Goal: Task Accomplishment & Management: Manage account settings

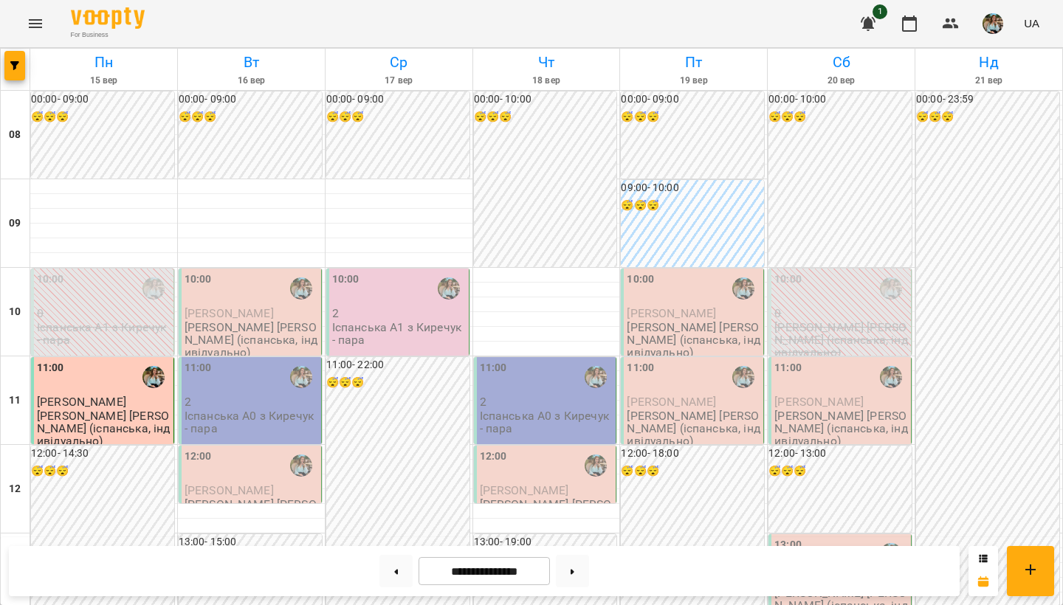
click at [200, 289] on div "10:00" at bounding box center [197, 289] width 27 height 34
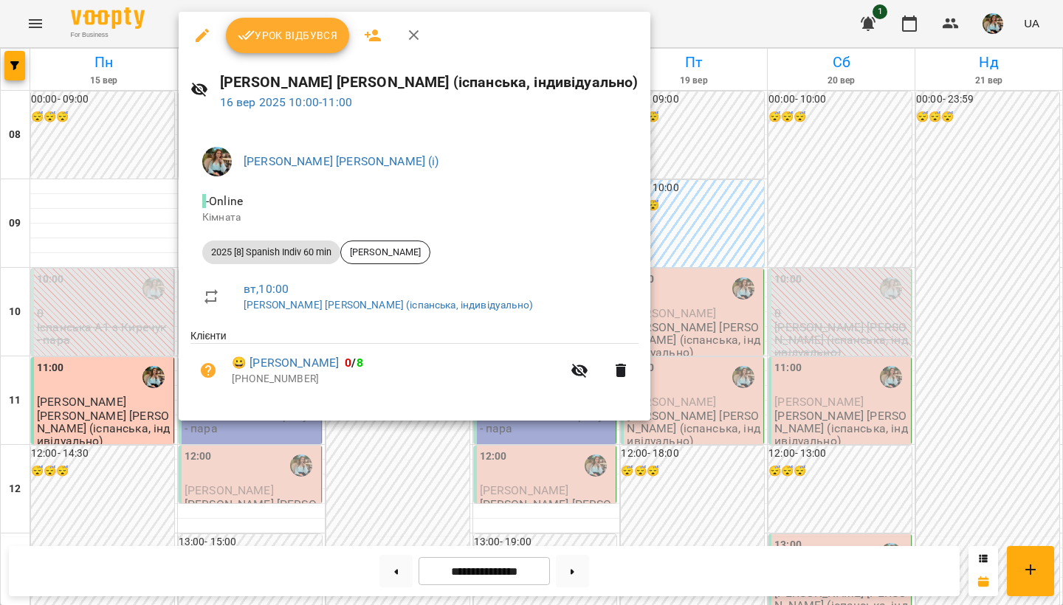
click at [277, 37] on span "Урок відбувся" at bounding box center [288, 36] width 100 height 18
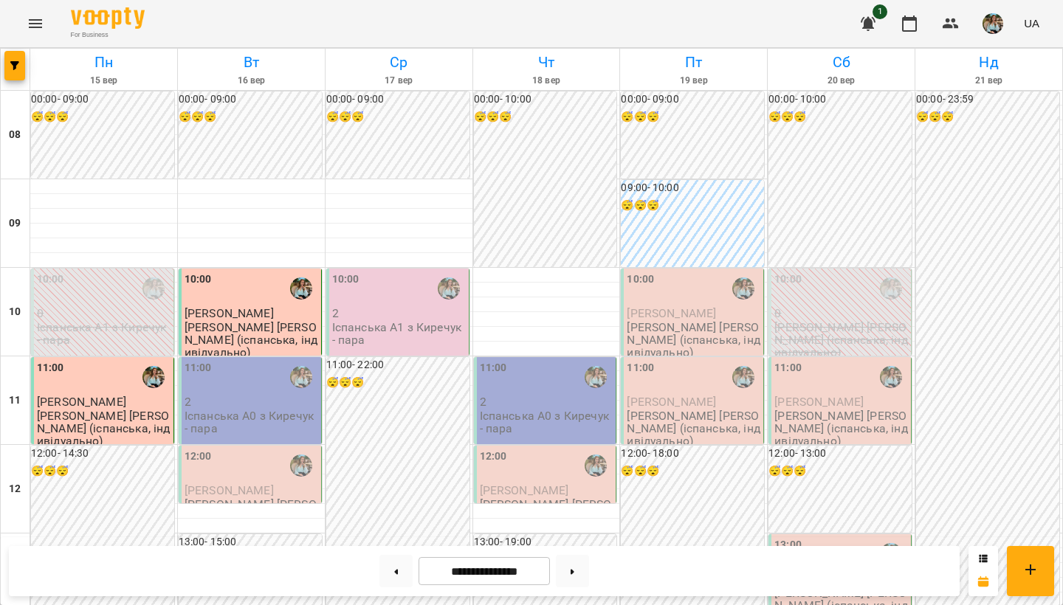
click at [216, 387] on div "11:00" at bounding box center [251, 377] width 134 height 34
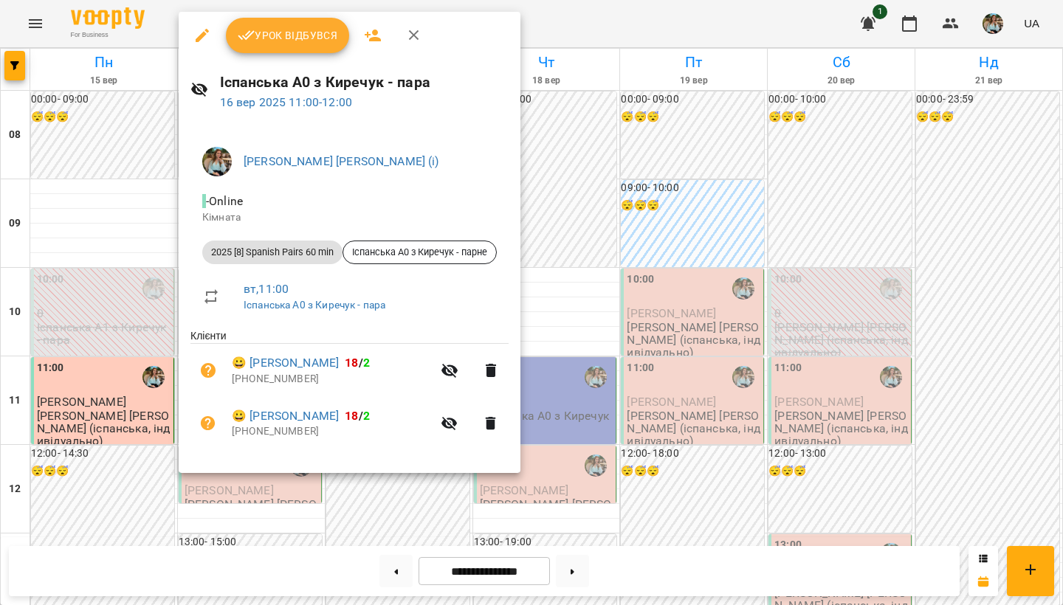
click at [291, 30] on span "Урок відбувся" at bounding box center [288, 36] width 100 height 18
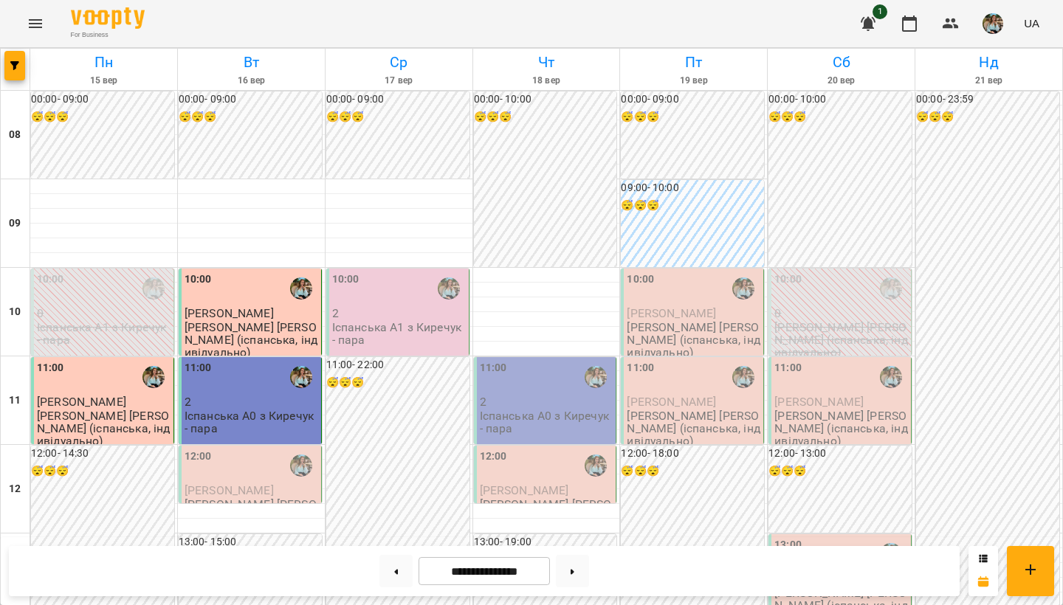
click at [236, 460] on div "12:00" at bounding box center [251, 466] width 134 height 34
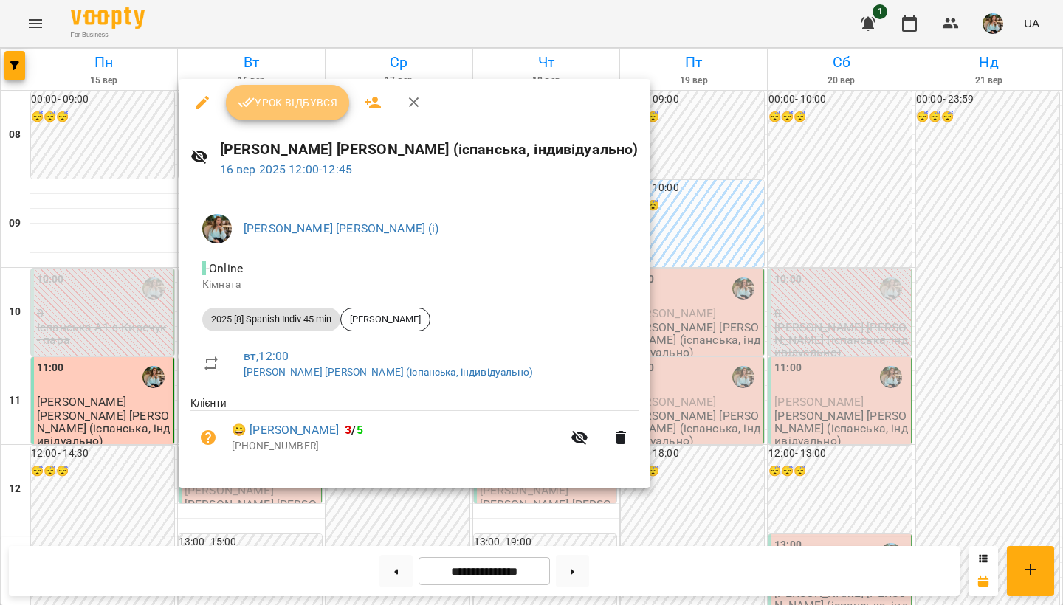
click at [277, 86] on button "Урок відбувся" at bounding box center [288, 102] width 124 height 35
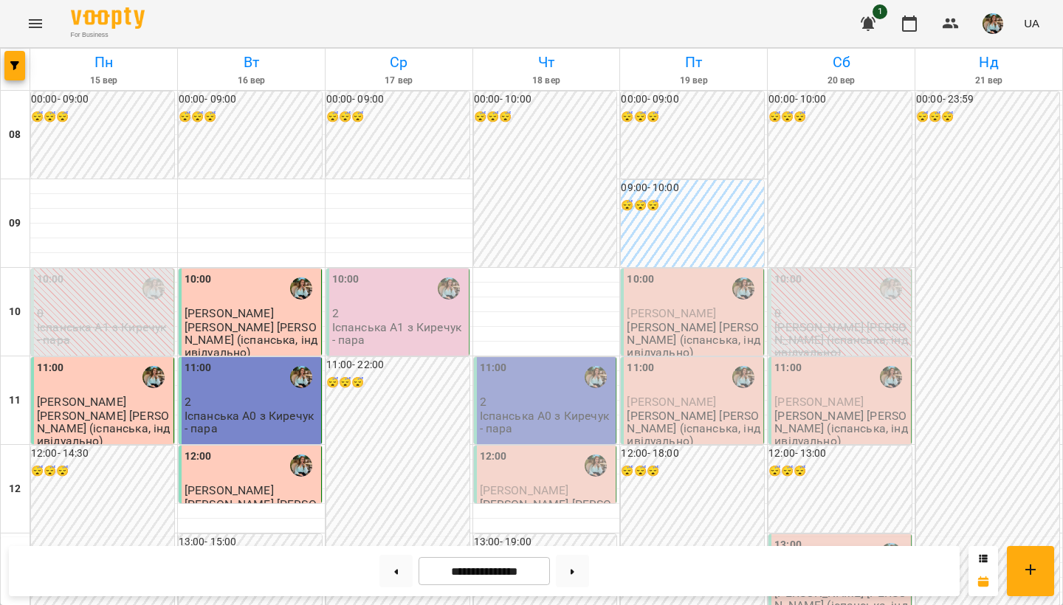
scroll to position [377, 0]
click at [990, 16] on img "button" at bounding box center [992, 23] width 21 height 21
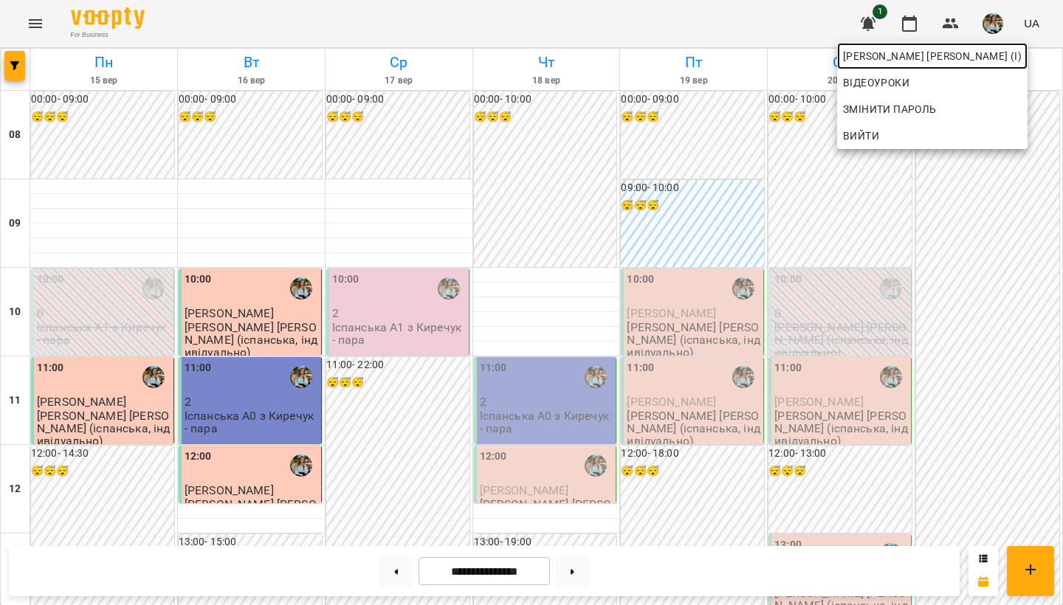
click at [981, 57] on span "[PERSON_NAME] [PERSON_NAME] (і)" at bounding box center [932, 56] width 179 height 18
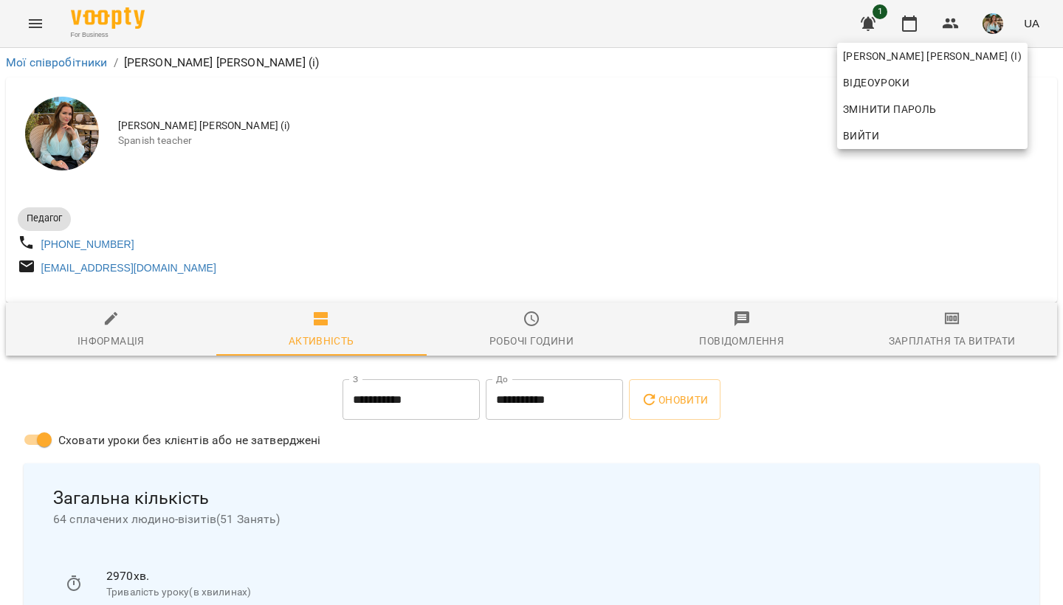
click at [530, 83] on div at bounding box center [531, 302] width 1063 height 605
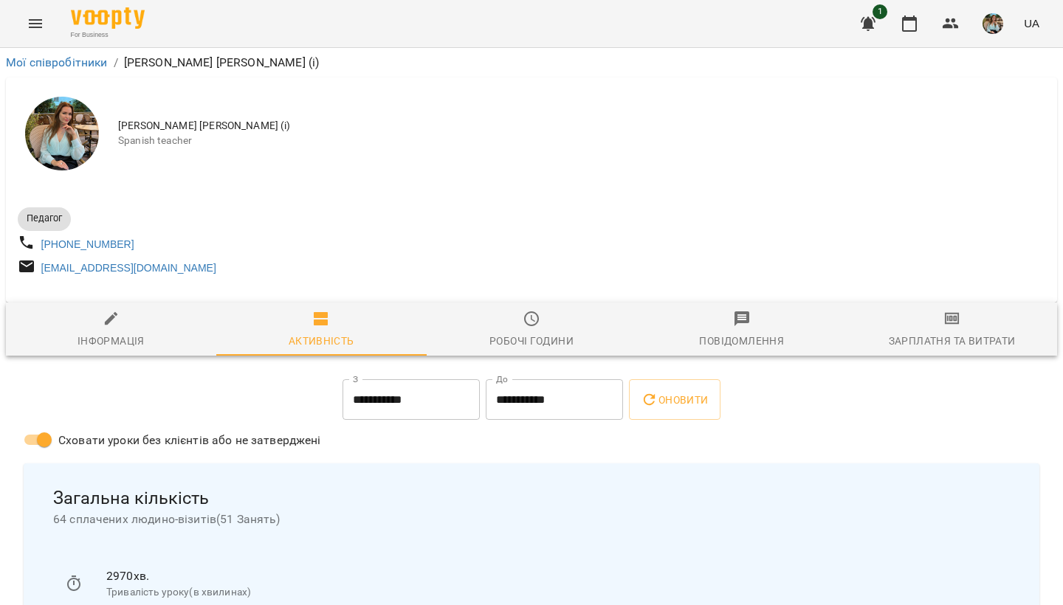
click at [547, 339] on div "Робочі години" at bounding box center [531, 341] width 84 height 18
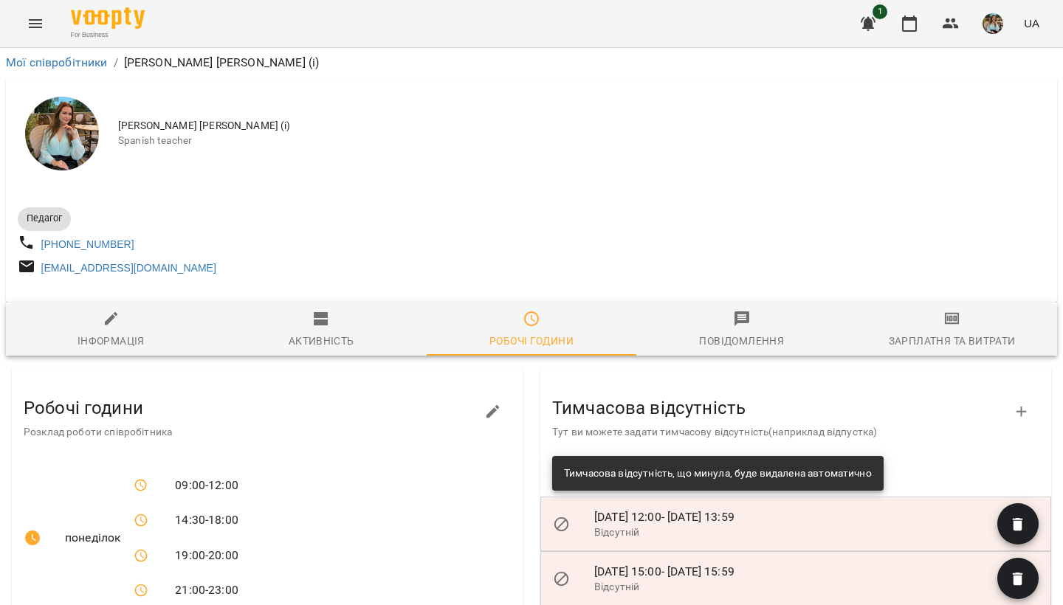
click at [998, 18] on img "button" at bounding box center [992, 23] width 21 height 21
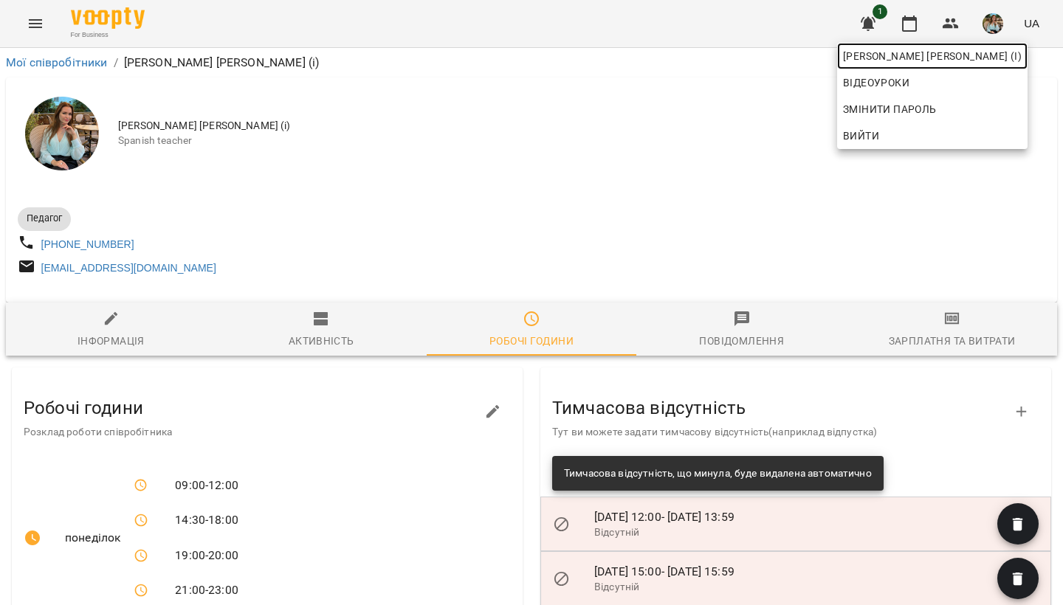
click at [964, 57] on span "[PERSON_NAME] [PERSON_NAME] (і)" at bounding box center [932, 56] width 179 height 18
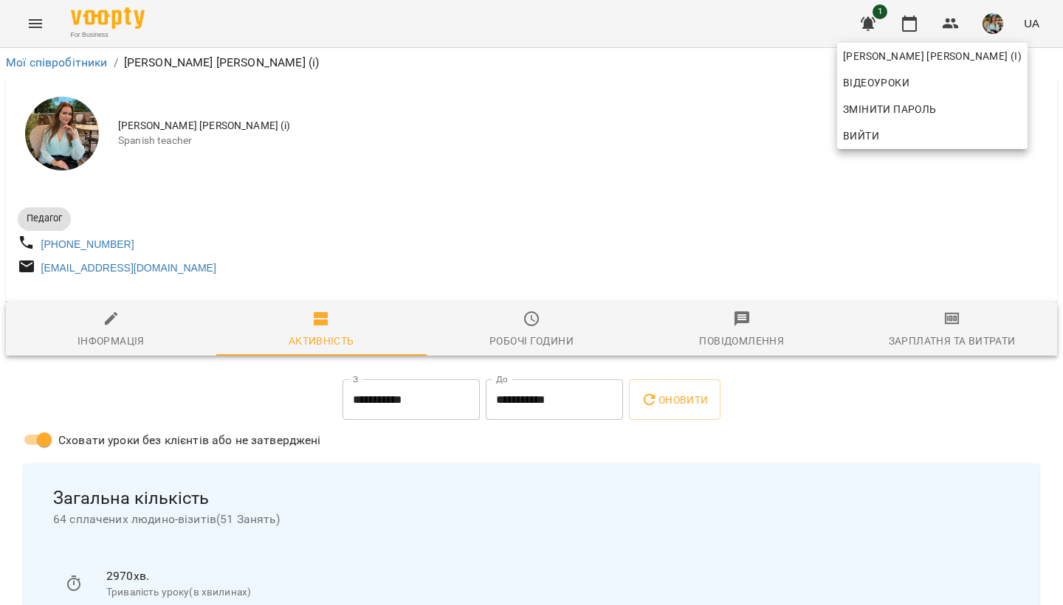
click at [914, 13] on div at bounding box center [531, 302] width 1063 height 605
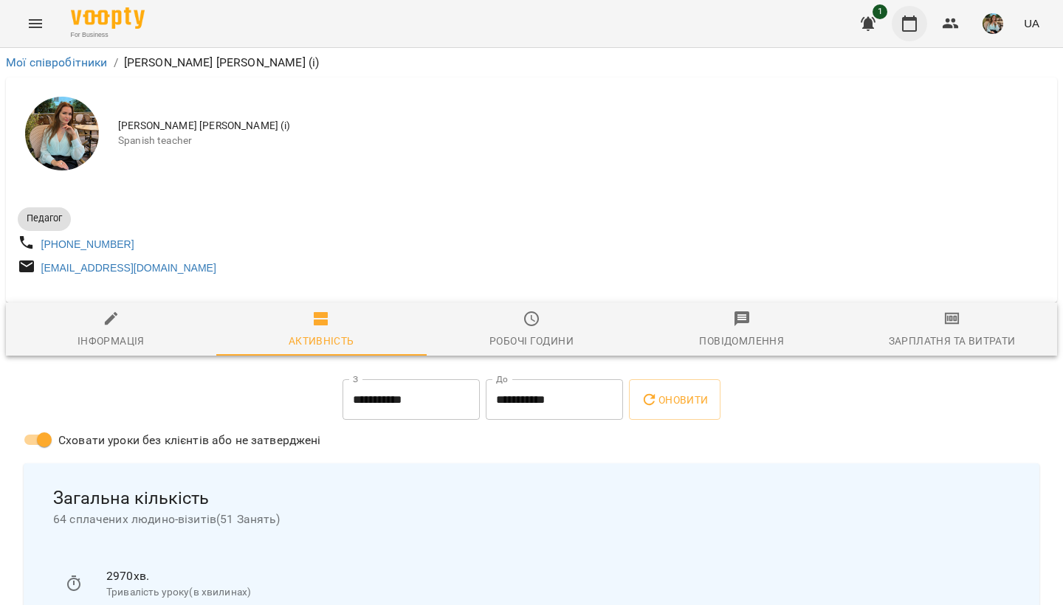
click at [914, 27] on icon "button" at bounding box center [909, 24] width 18 height 18
